Goal: Find contact information: Find contact information

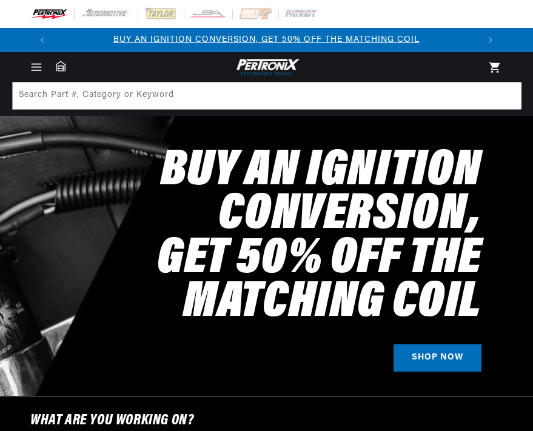
click at [34, 69] on icon "Menu" at bounding box center [36, 67] width 13 height 13
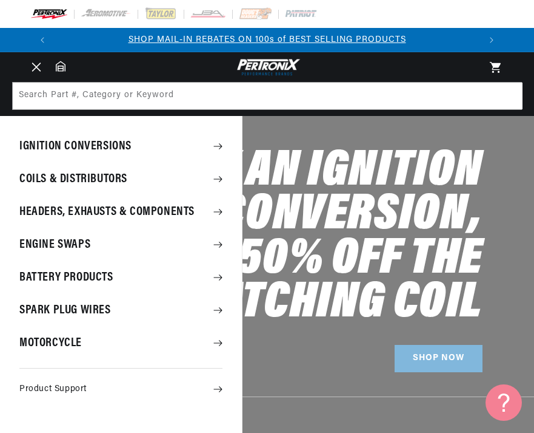
click at [37, 67] on icon "Menu" at bounding box center [36, 66] width 9 height 9
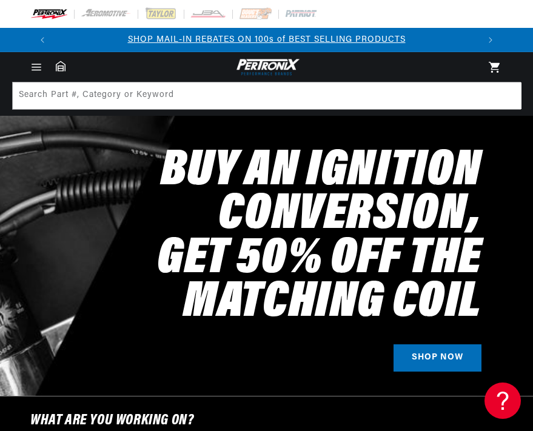
scroll to position [377, 0]
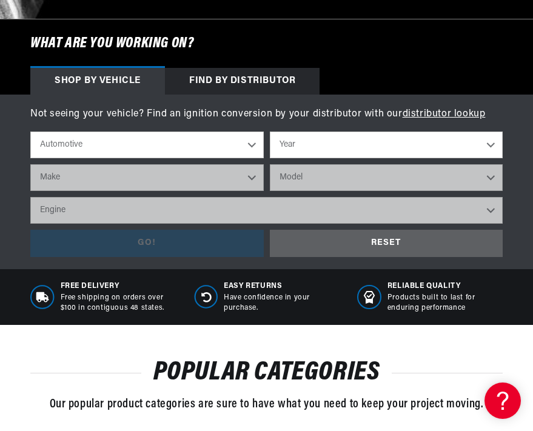
drag, startPoint x: 533, startPoint y: 69, endPoint x: 533, endPoint y: 86, distance: 17.0
click at [533, 86] on div "Shop by vehicle Find by Distributor" at bounding box center [266, 81] width 533 height 27
click at [533, 314] on div "Free Delivery Free shipping on orders over $100 in contiguous 48 states. Easy R…" at bounding box center [266, 297] width 533 height 56
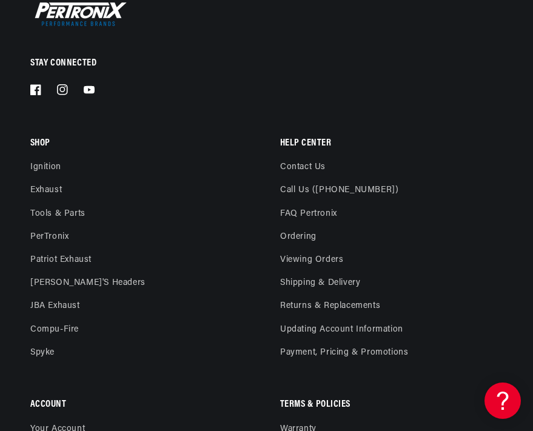
scroll to position [5307, 0]
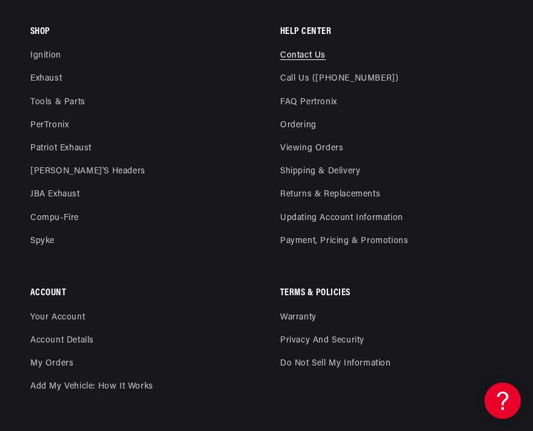
click at [306, 54] on link "Contact us" at bounding box center [302, 58] width 45 height 17
